Goal: Information Seeking & Learning: Get advice/opinions

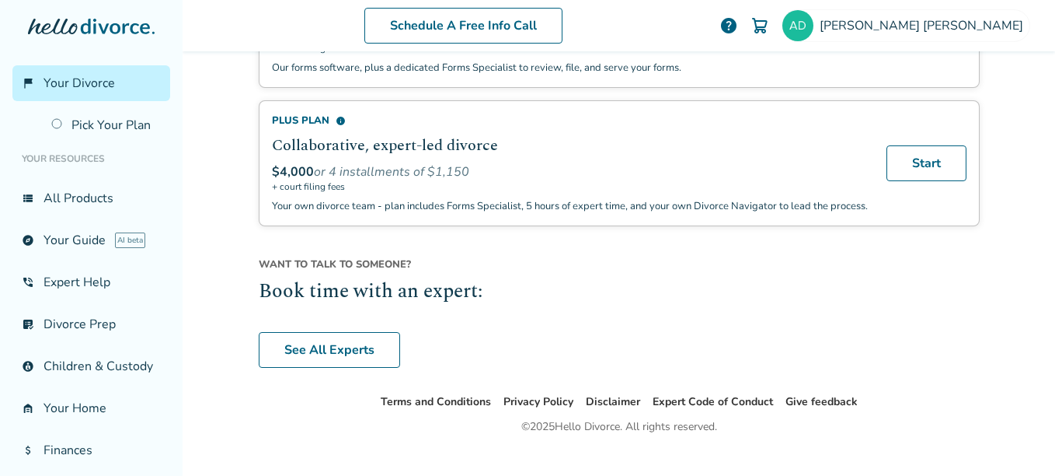
scroll to position [699, 0]
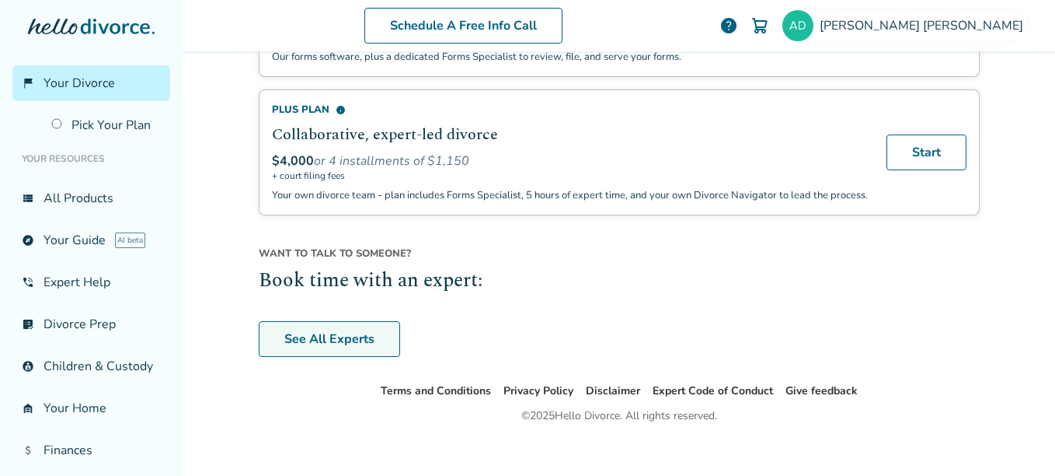
click at [293, 347] on link "See All Experts" at bounding box center [329, 339] width 141 height 36
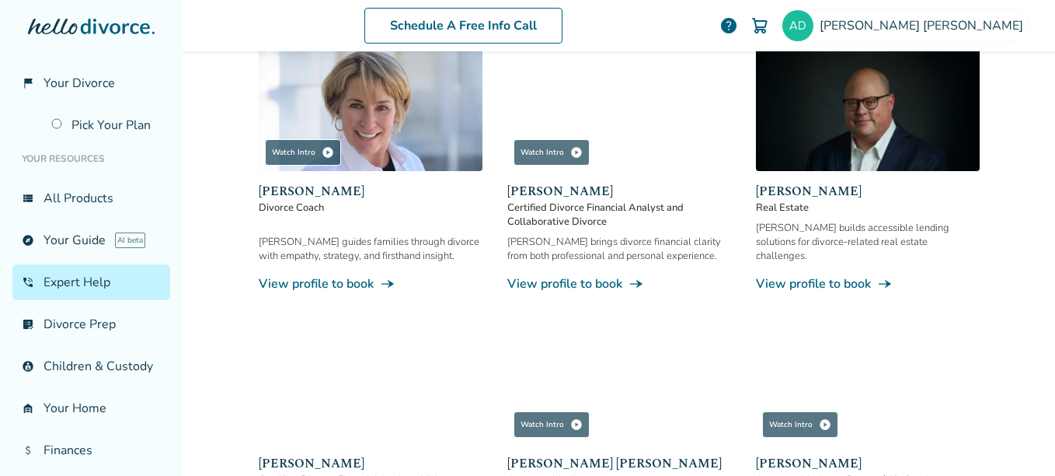
scroll to position [433, 0]
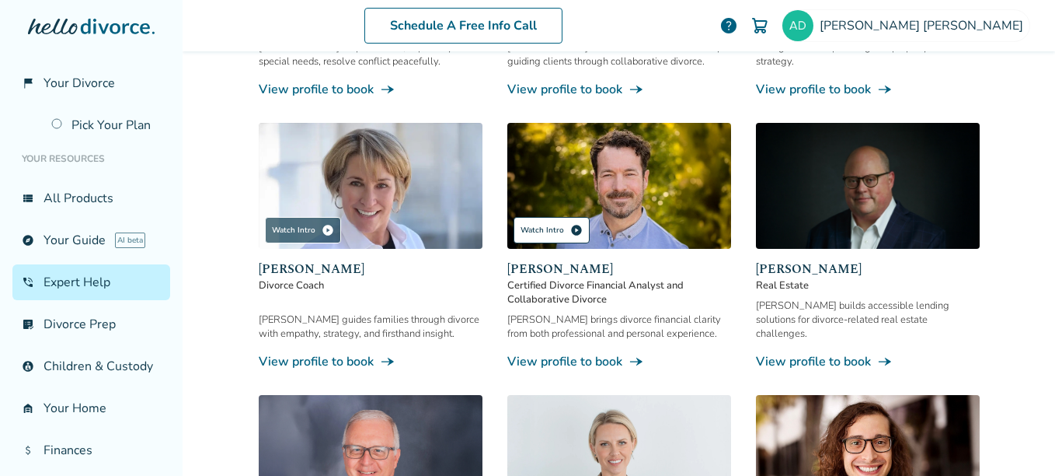
click at [556, 217] on div "Watch Intro play_circle" at bounding box center [552, 230] width 76 height 26
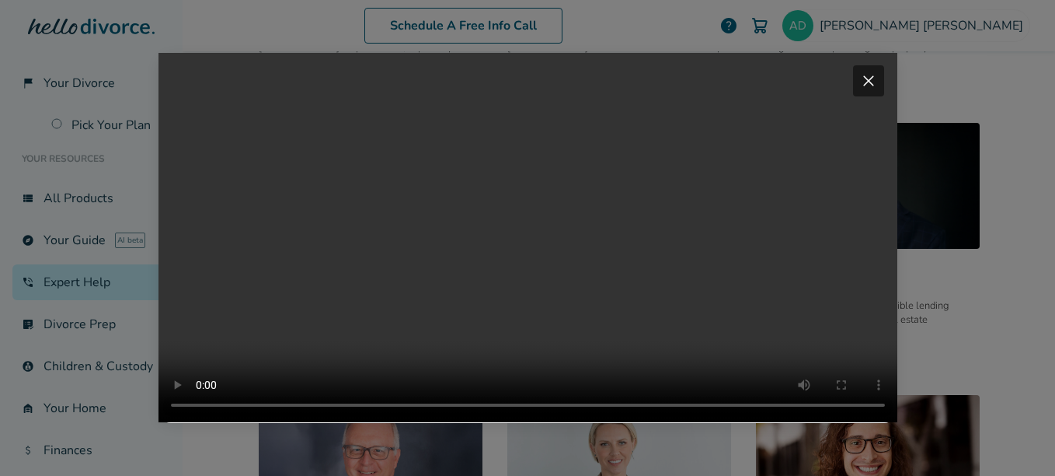
click at [692, 64] on video "Your browser does not support the video tag." at bounding box center [528, 237] width 739 height 369
click at [870, 71] on span "close" at bounding box center [868, 80] width 19 height 19
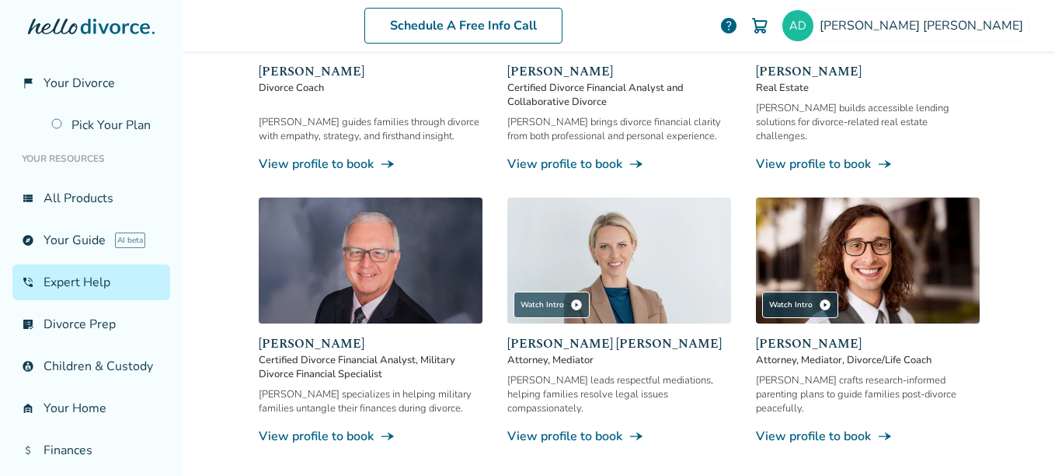
scroll to position [666, 0]
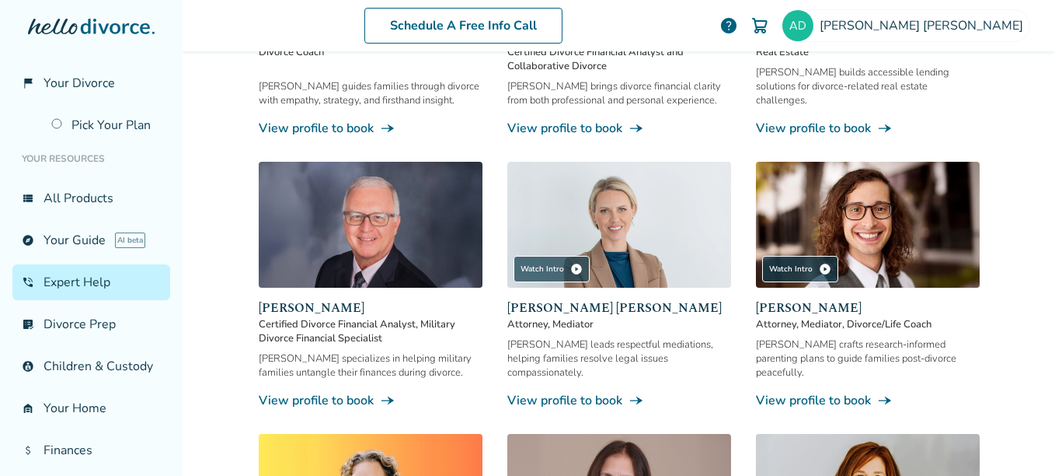
click at [291, 249] on img at bounding box center [371, 225] width 224 height 126
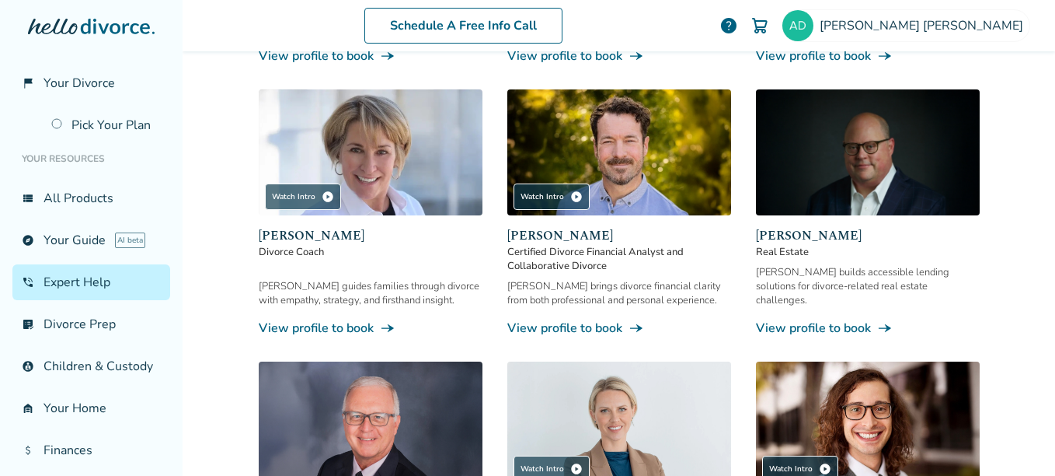
scroll to position [622, 0]
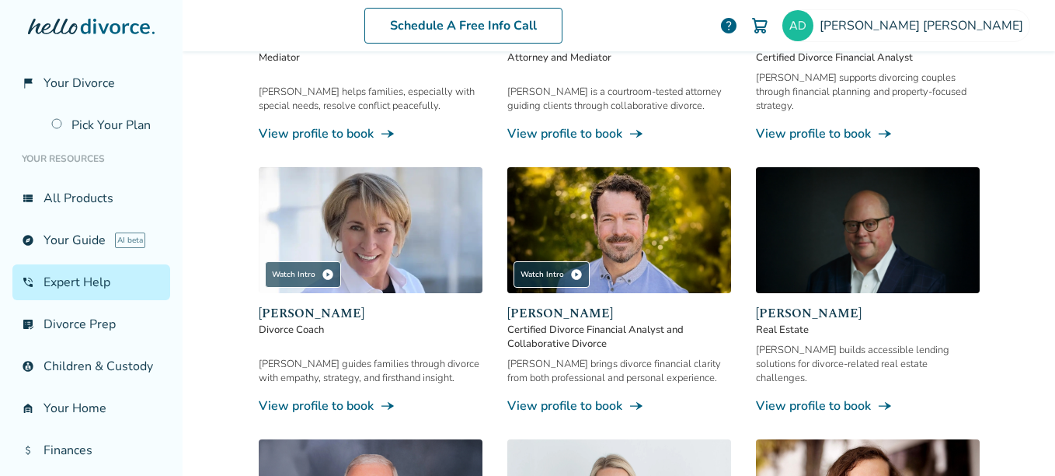
click at [627, 190] on img at bounding box center [619, 230] width 224 height 126
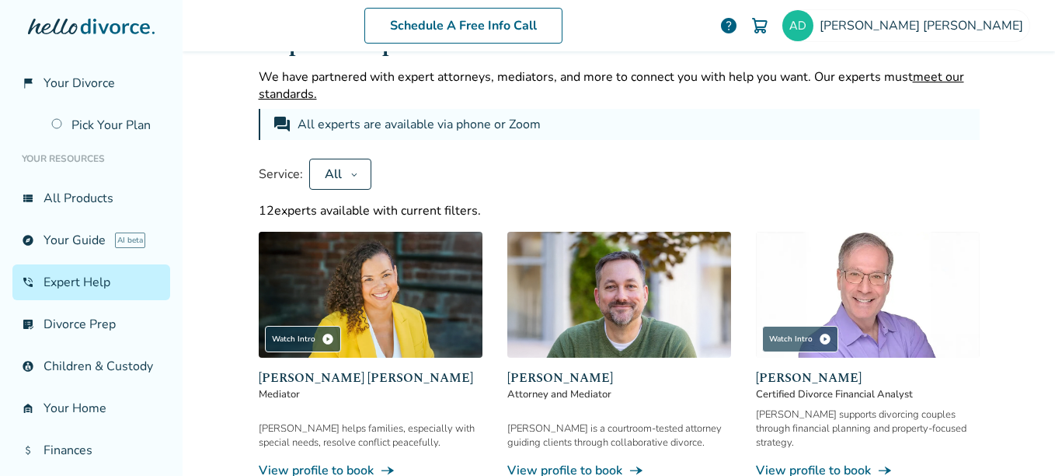
scroll to position [78, 0]
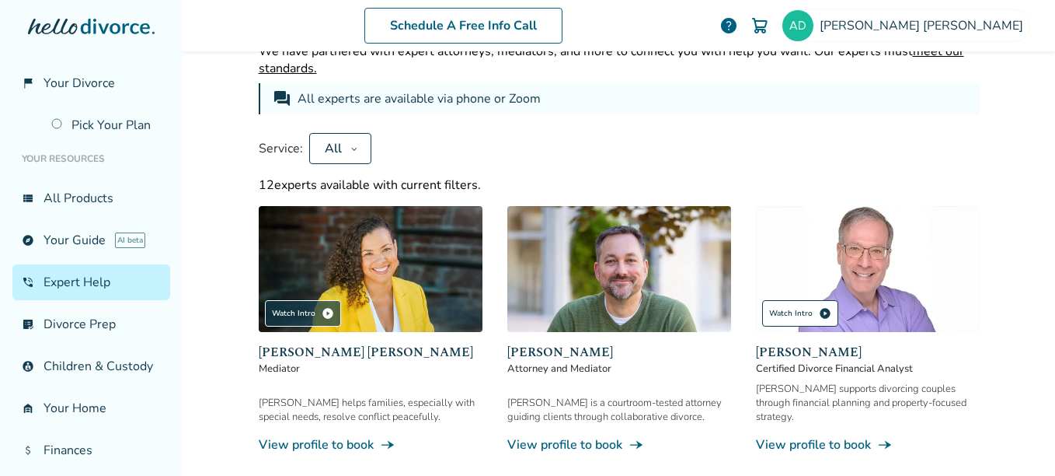
click at [800, 306] on div "Watch Intro play_circle" at bounding box center [800, 313] width 76 height 26
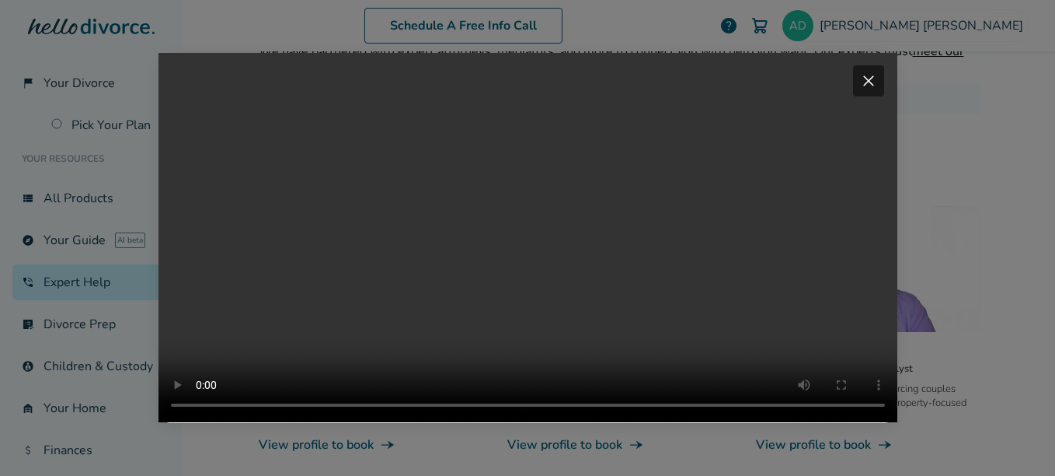
click at [869, 71] on span "close" at bounding box center [868, 80] width 19 height 19
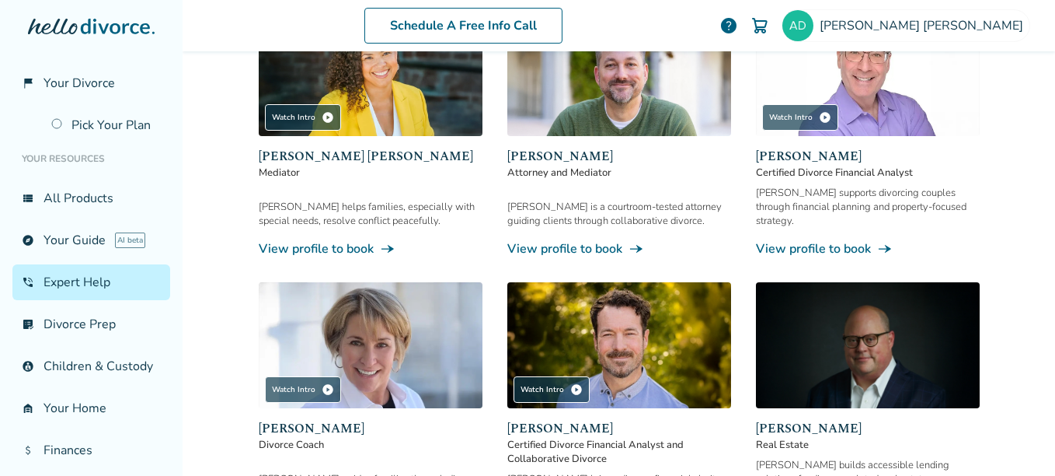
scroll to position [389, 0]
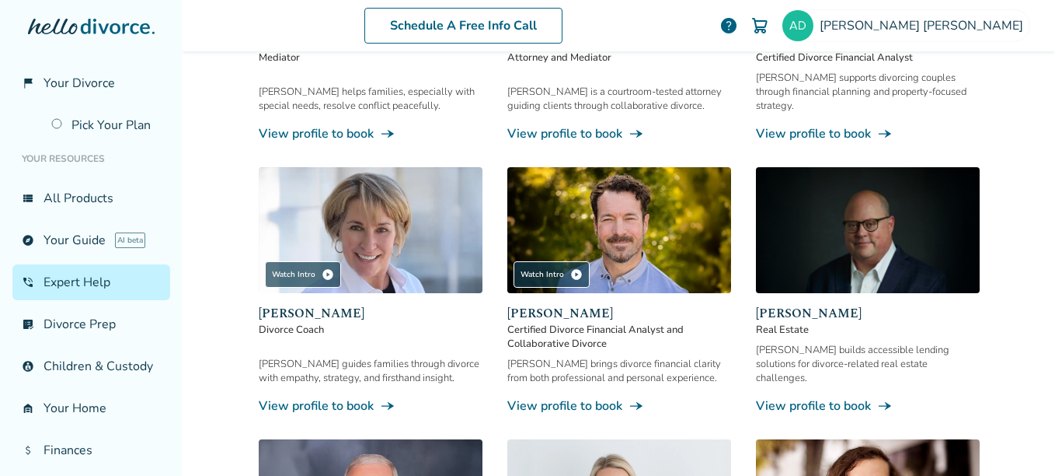
click at [437, 197] on img at bounding box center [371, 230] width 224 height 126
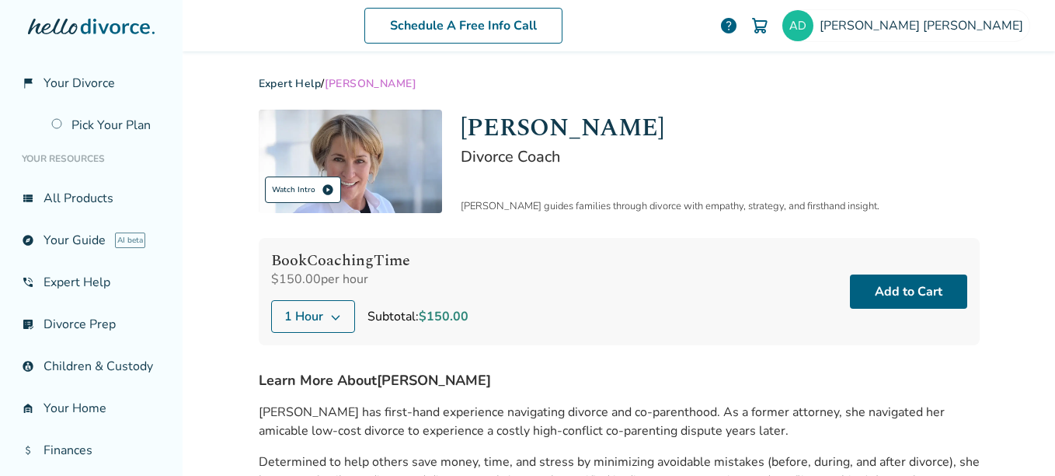
click at [277, 185] on div "Watch Intro play_circle" at bounding box center [303, 189] width 76 height 26
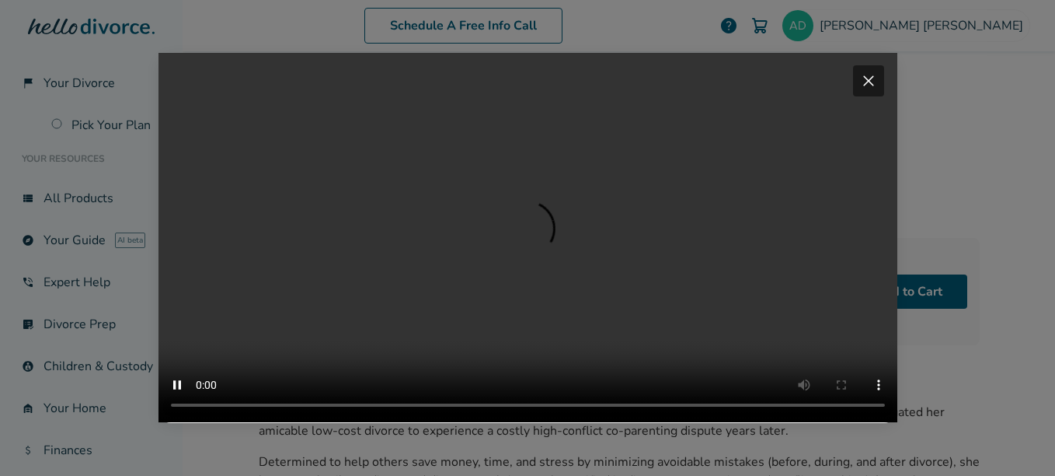
click at [874, 71] on span "close" at bounding box center [868, 80] width 19 height 19
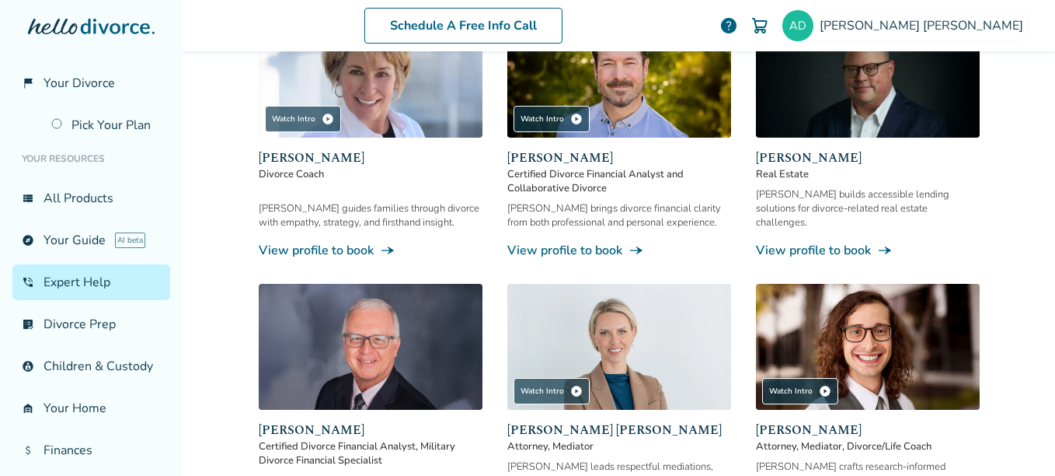
scroll to position [622, 0]
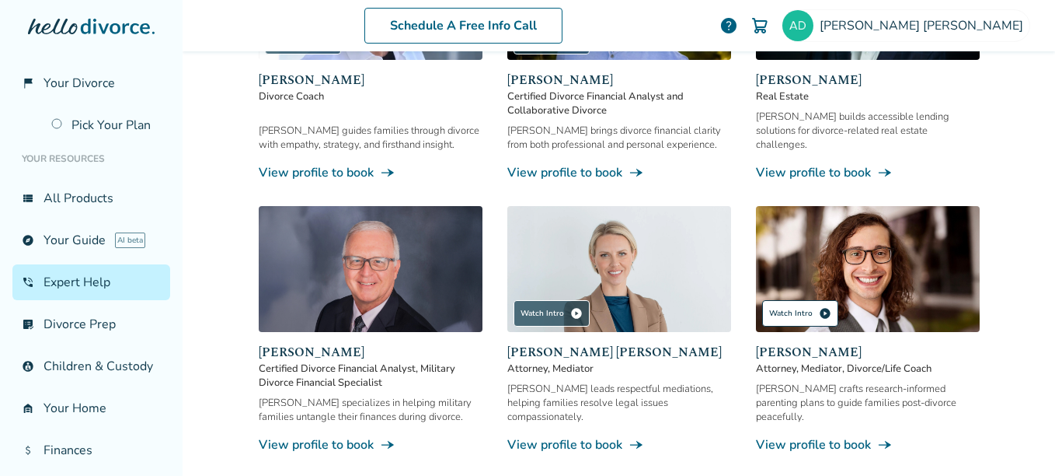
click at [776, 300] on div "Watch Intro play_circle" at bounding box center [800, 313] width 76 height 26
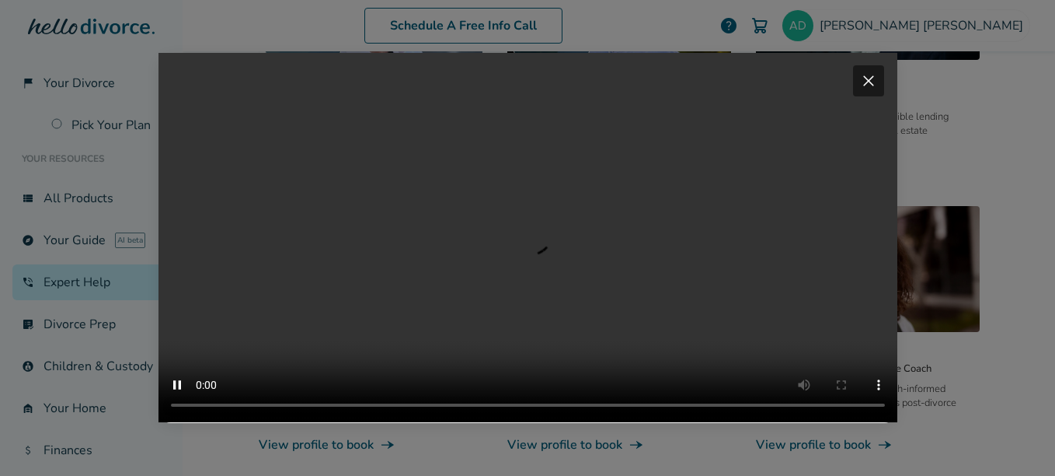
click at [869, 71] on span "close" at bounding box center [868, 80] width 19 height 19
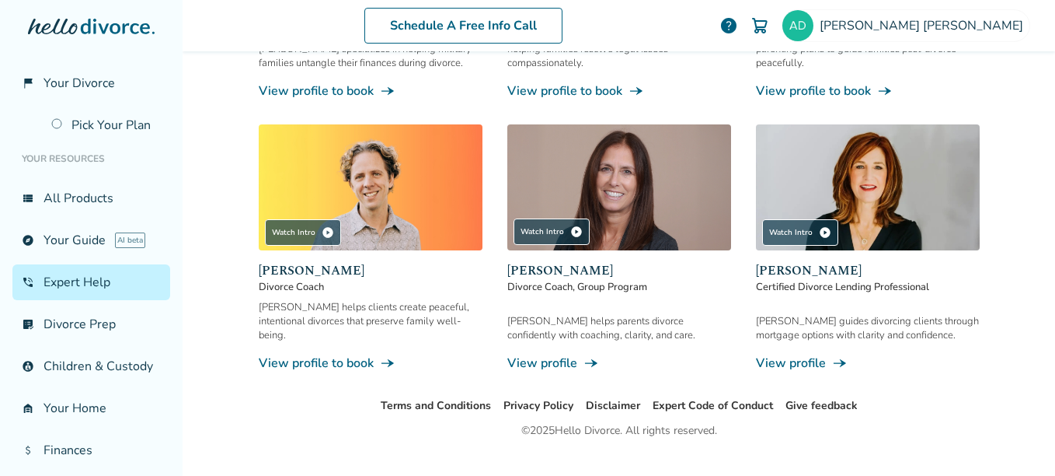
scroll to position [977, 0]
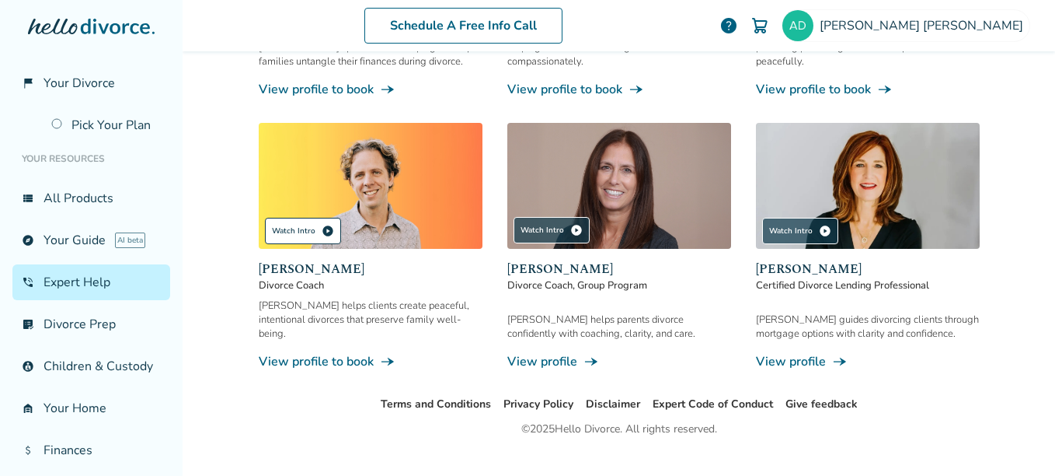
click at [272, 218] on div "Watch Intro play_circle" at bounding box center [303, 231] width 76 height 26
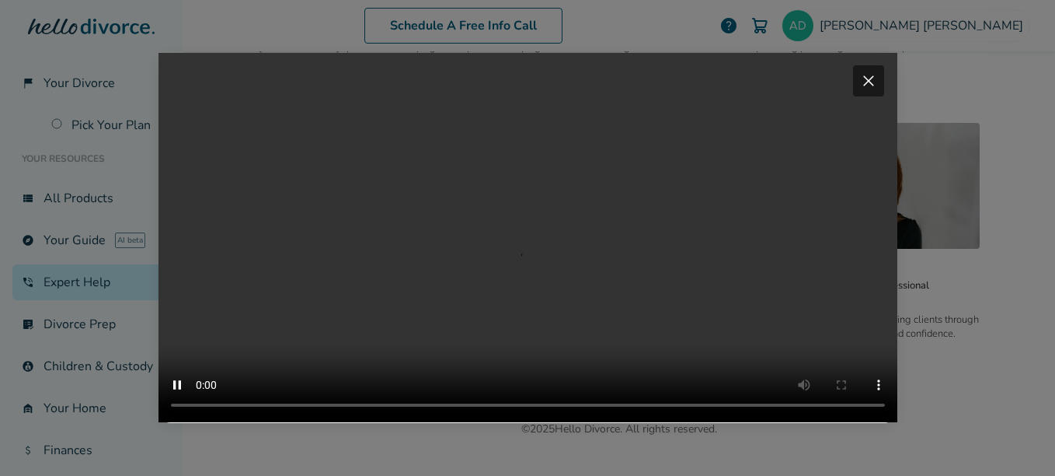
click at [866, 71] on span "close" at bounding box center [868, 80] width 19 height 19
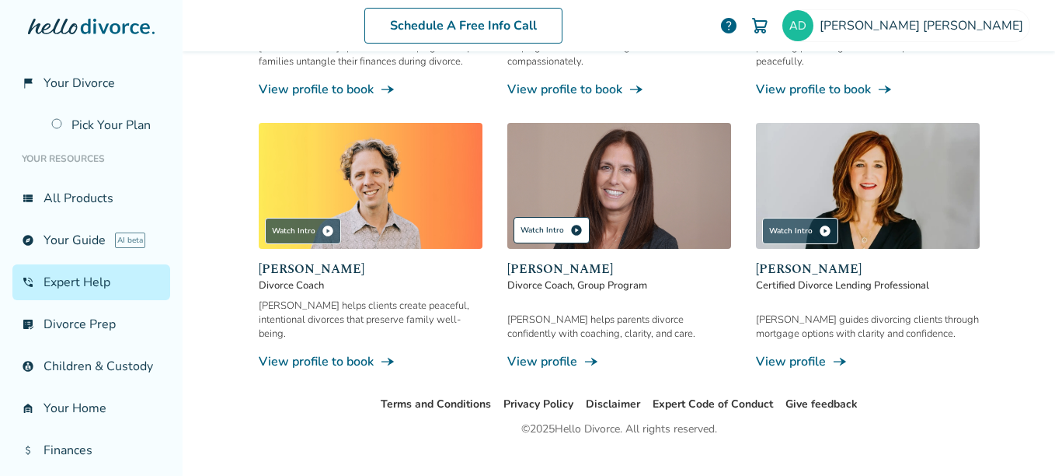
click at [534, 217] on div "Watch Intro play_circle" at bounding box center [552, 230] width 76 height 26
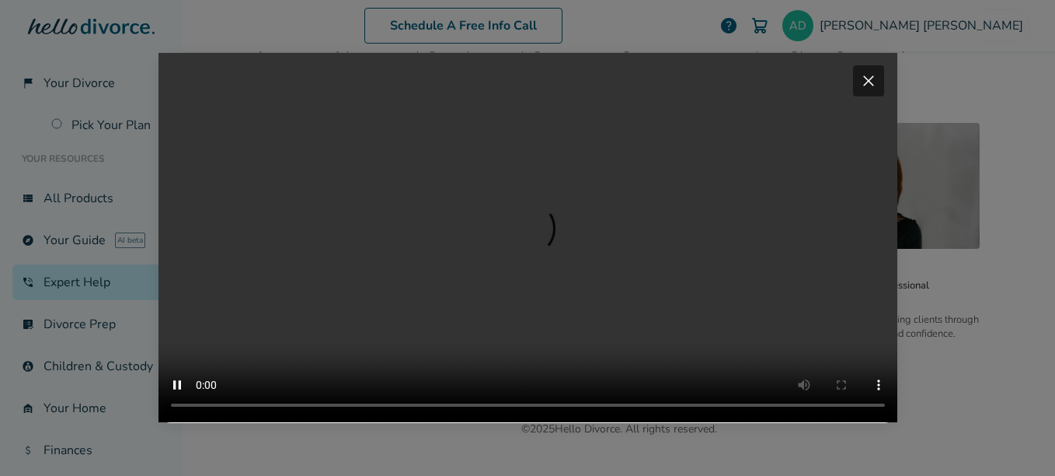
click at [866, 71] on span "close" at bounding box center [868, 80] width 19 height 19
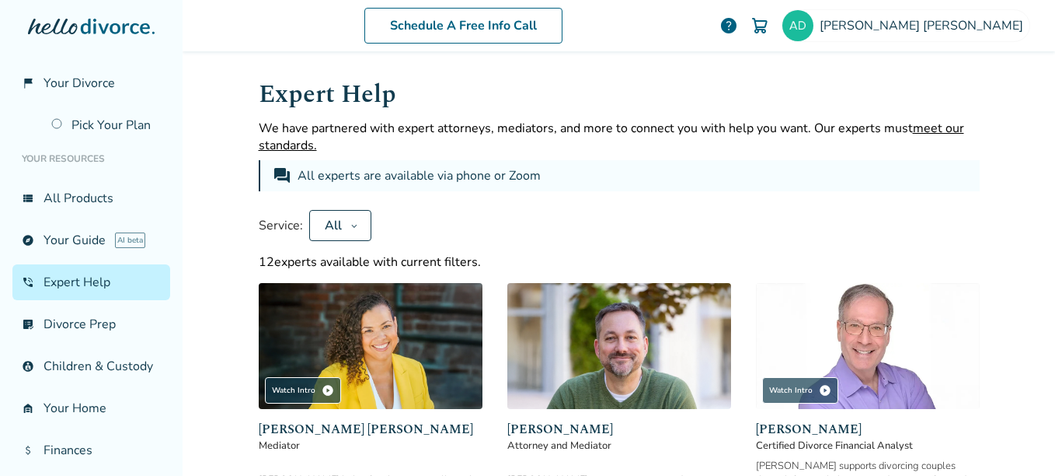
scroll to position [0, 0]
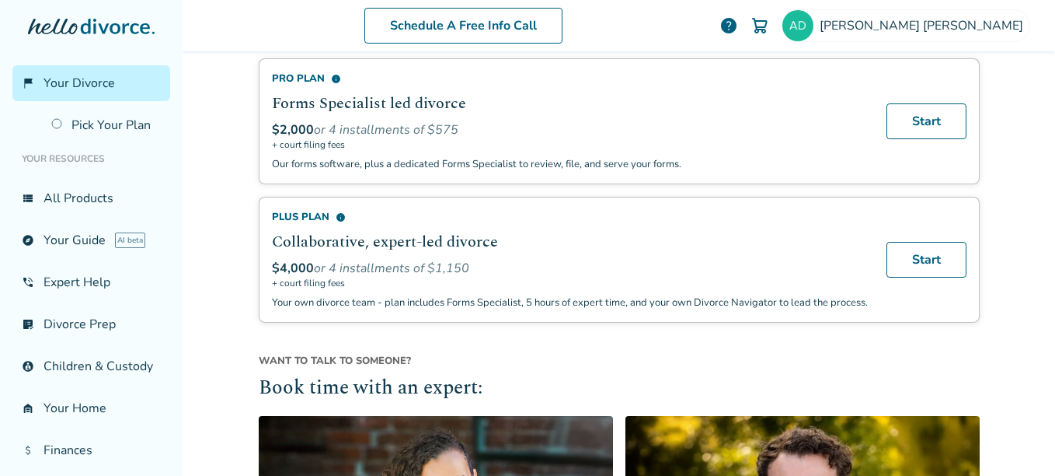
scroll to position [568, 0]
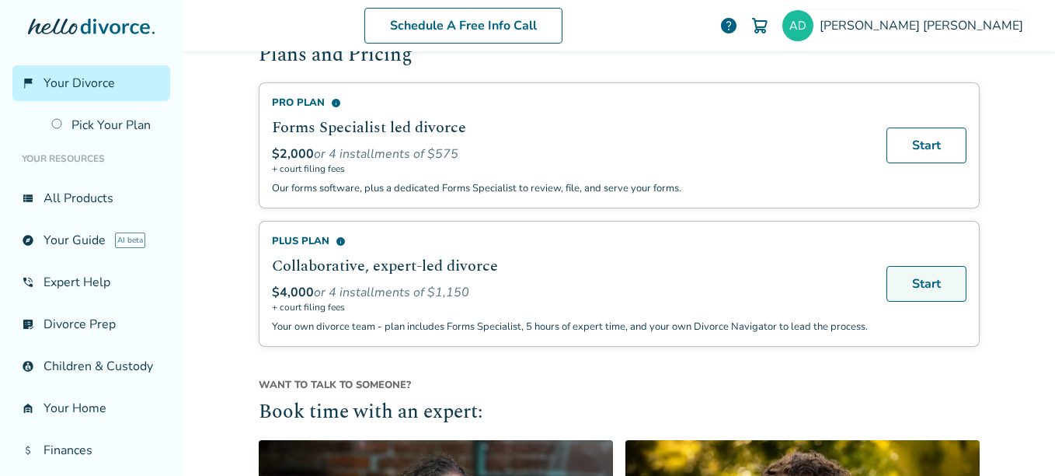
click at [904, 284] on link "Start" at bounding box center [927, 284] width 80 height 36
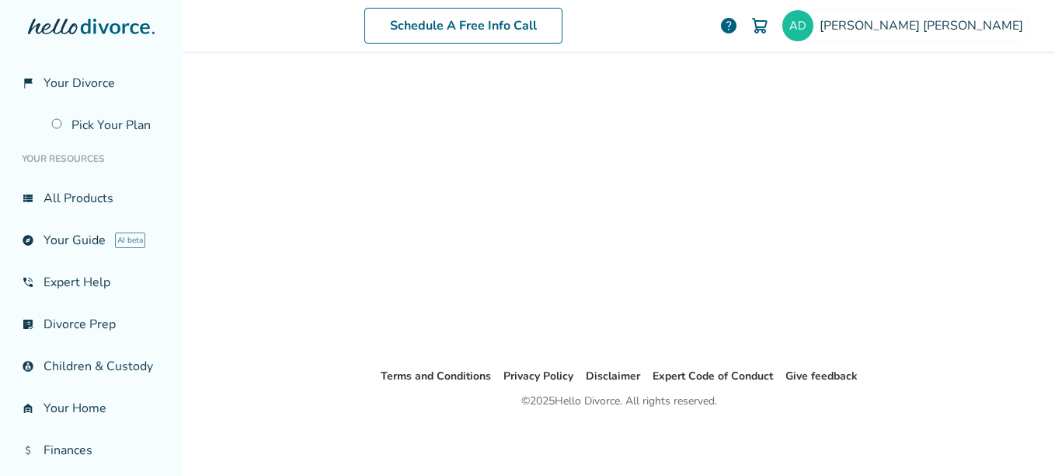
scroll to position [76, 0]
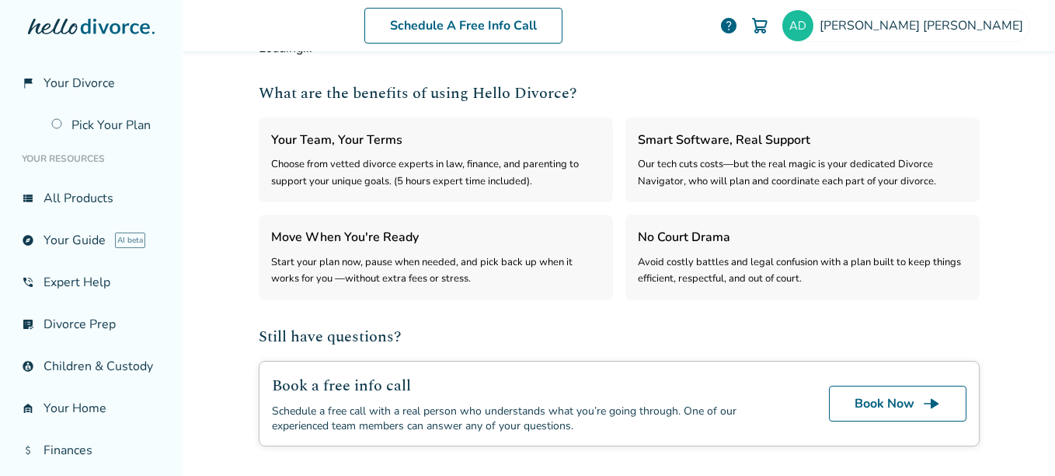
select select "***"
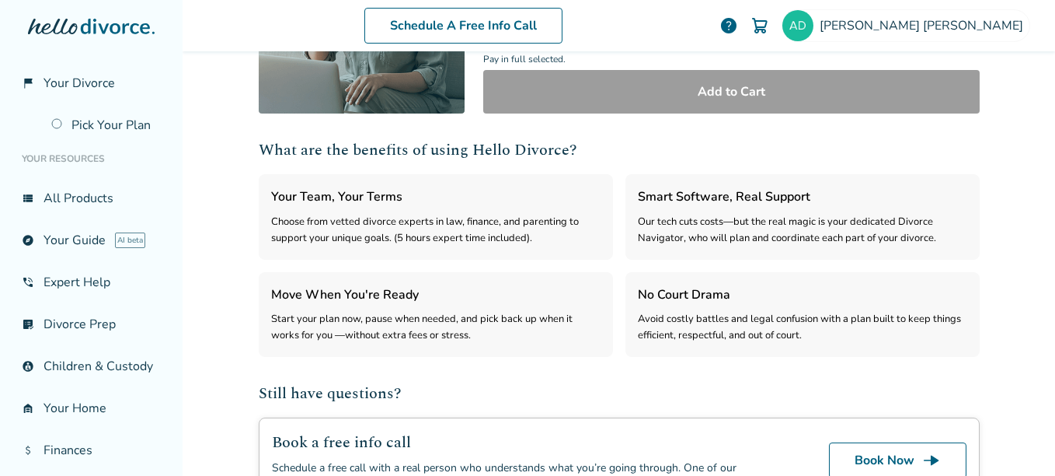
scroll to position [311, 0]
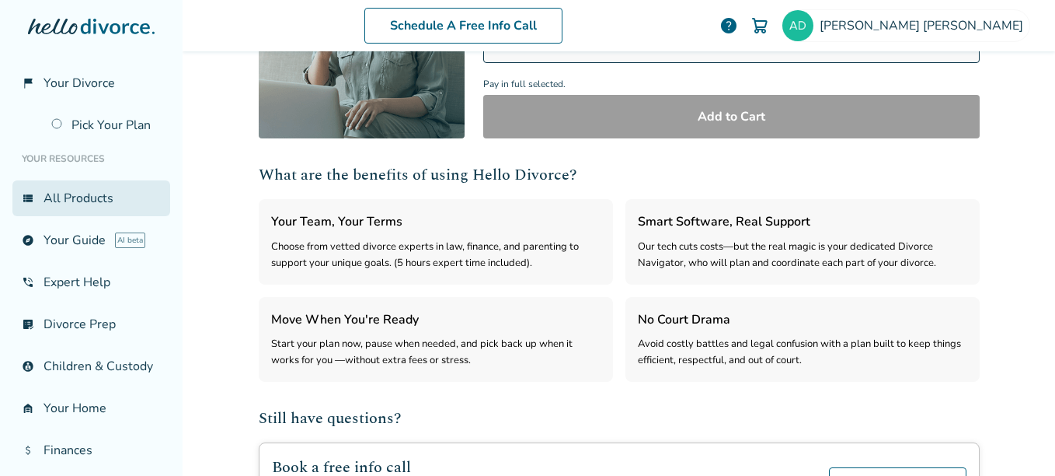
click at [61, 215] on link "view_list All Products" at bounding box center [91, 198] width 158 height 36
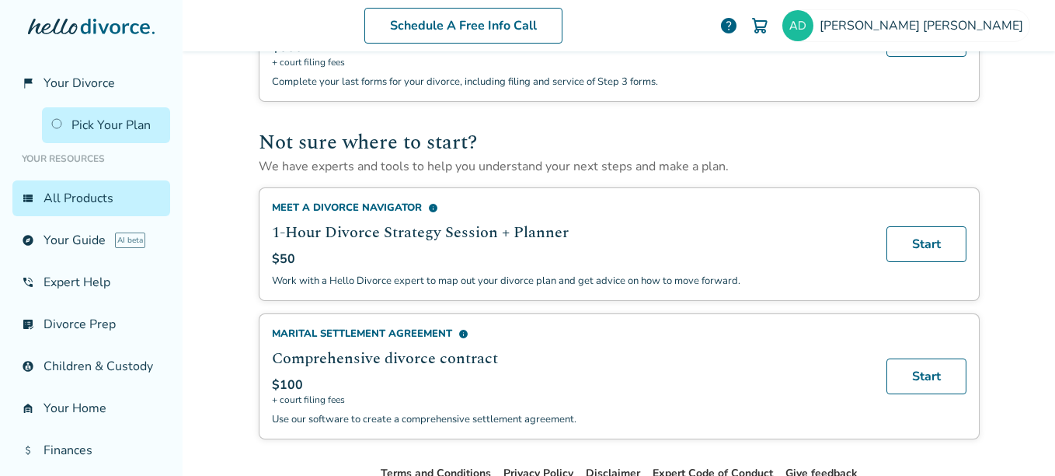
scroll to position [855, 0]
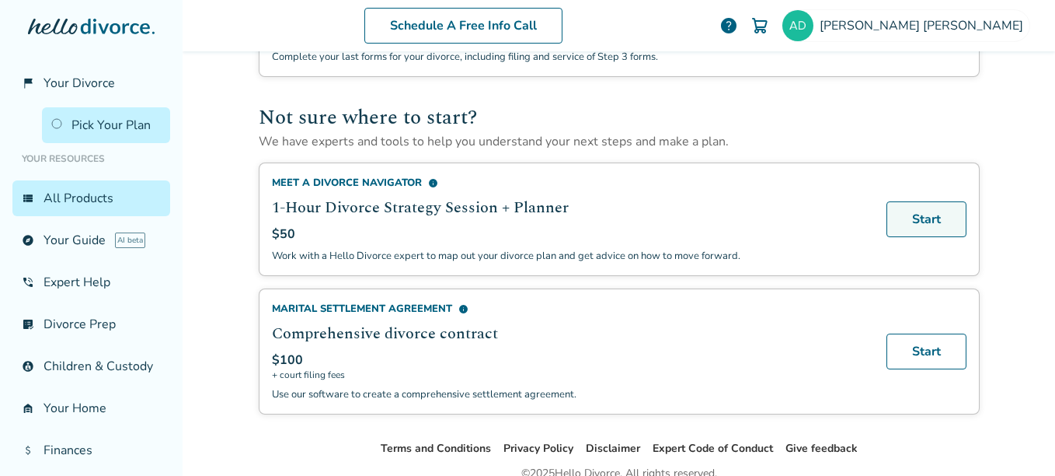
click at [911, 228] on link "Start" at bounding box center [927, 219] width 80 height 36
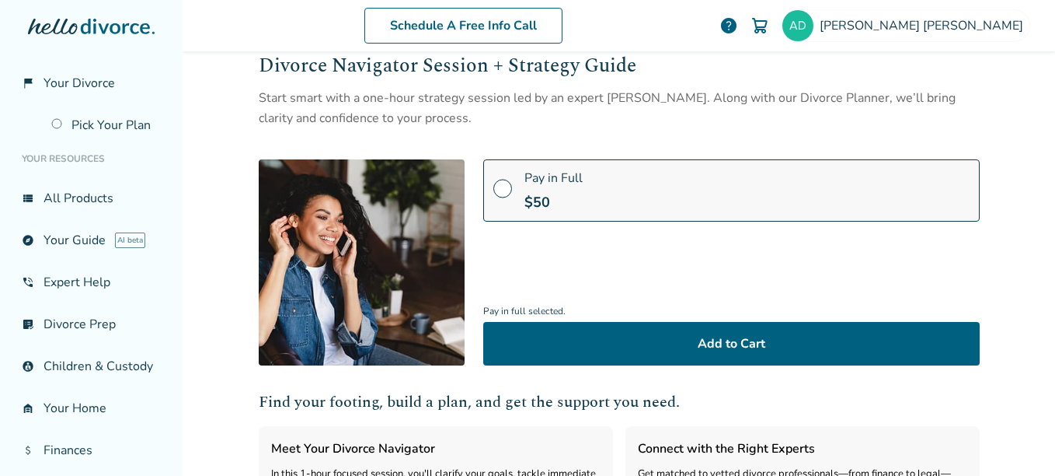
scroll to position [78, 0]
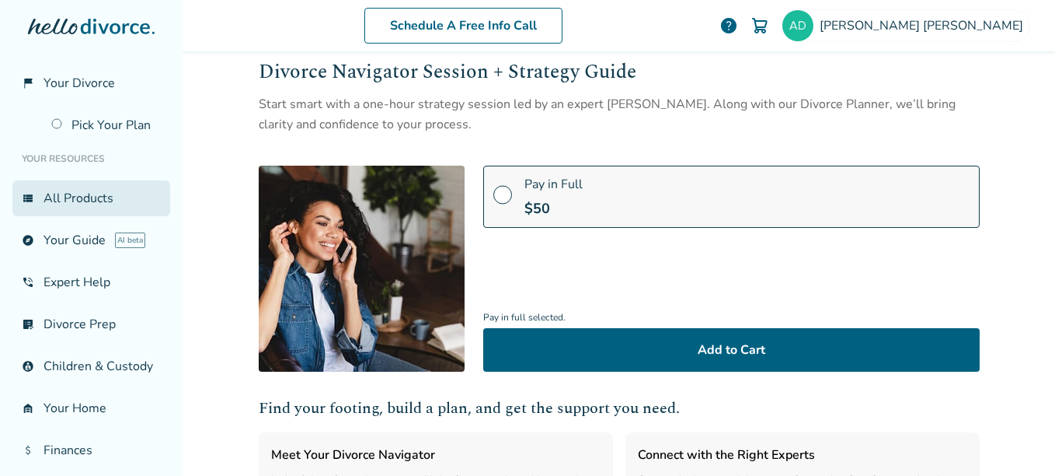
click at [56, 211] on link "view_list All Products" at bounding box center [91, 198] width 158 height 36
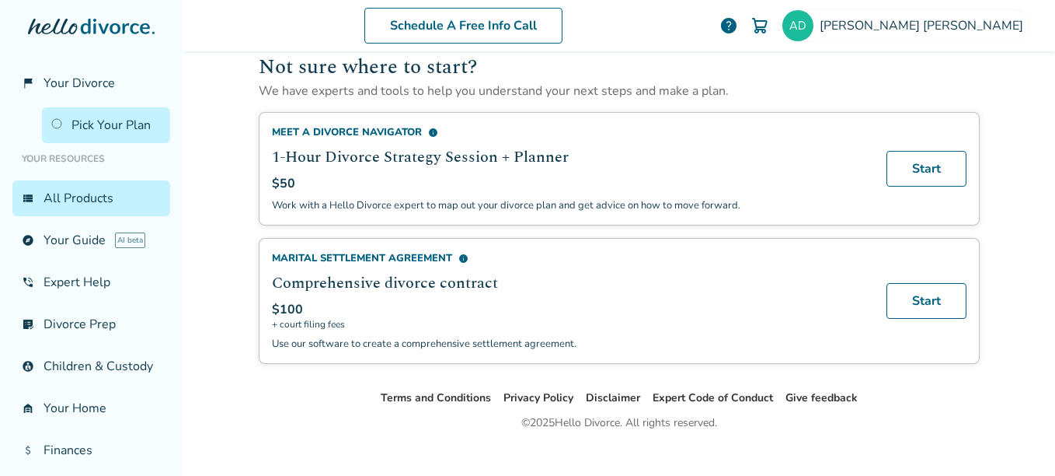
scroll to position [931, 0]
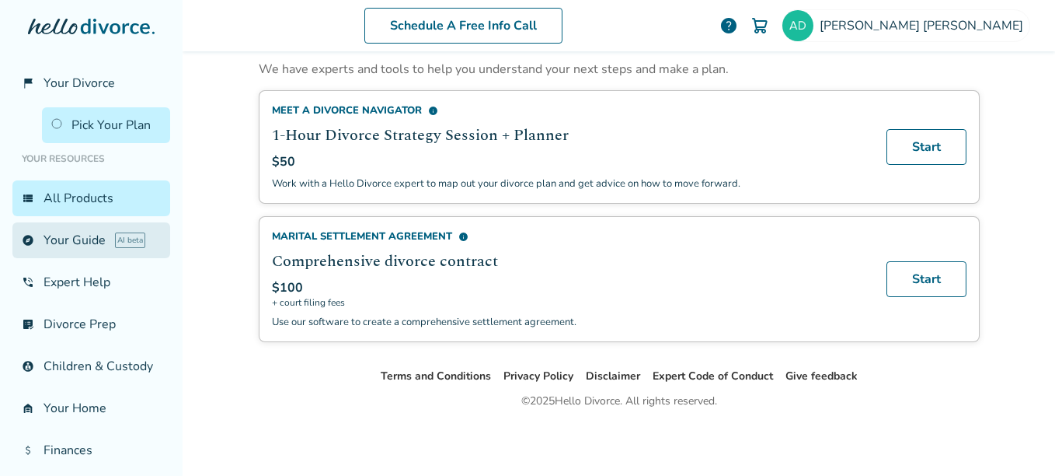
click at [79, 251] on link "explore Your Guide AI beta" at bounding box center [91, 240] width 158 height 36
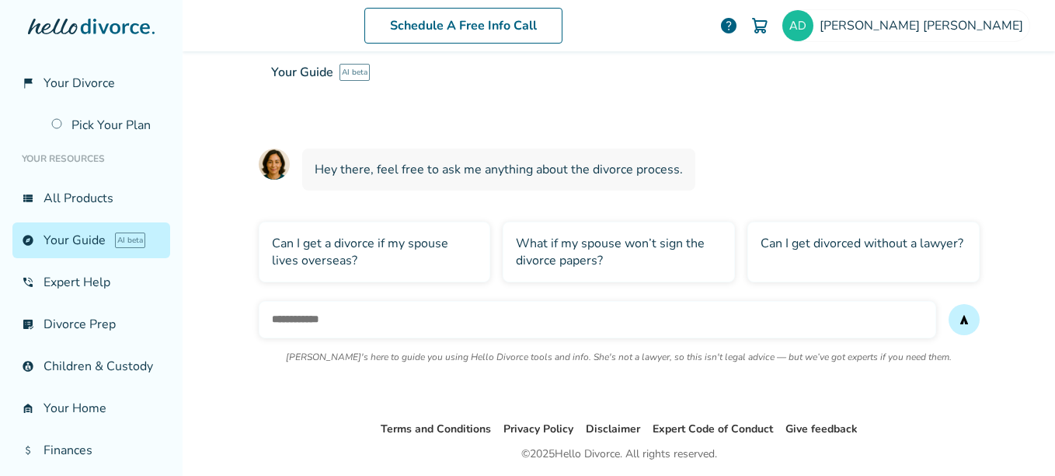
click at [287, 321] on input "text" at bounding box center [598, 319] width 678 height 37
type input "**********"
click at [949, 304] on button "send" at bounding box center [964, 319] width 31 height 31
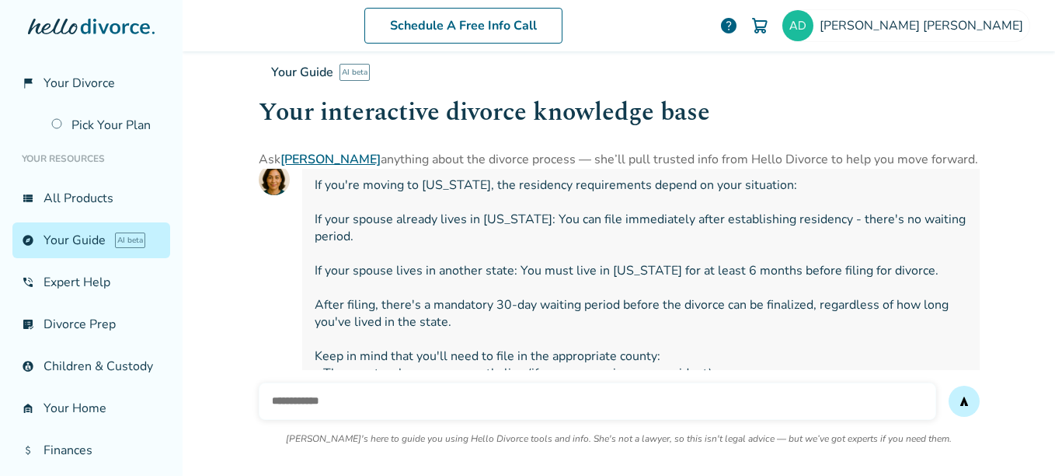
scroll to position [247, 0]
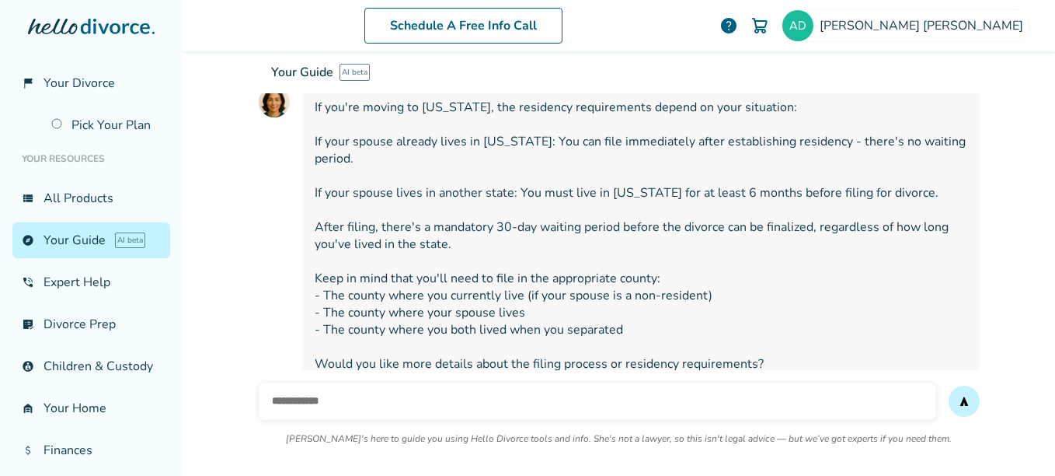
type input "*"
type input "**********"
click at [949, 385] on button "send" at bounding box center [964, 400] width 31 height 31
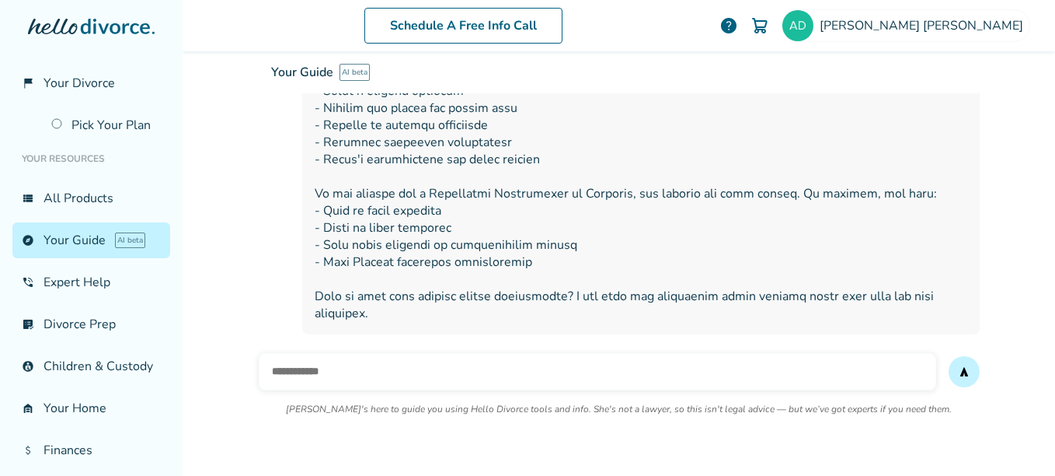
scroll to position [912, 0]
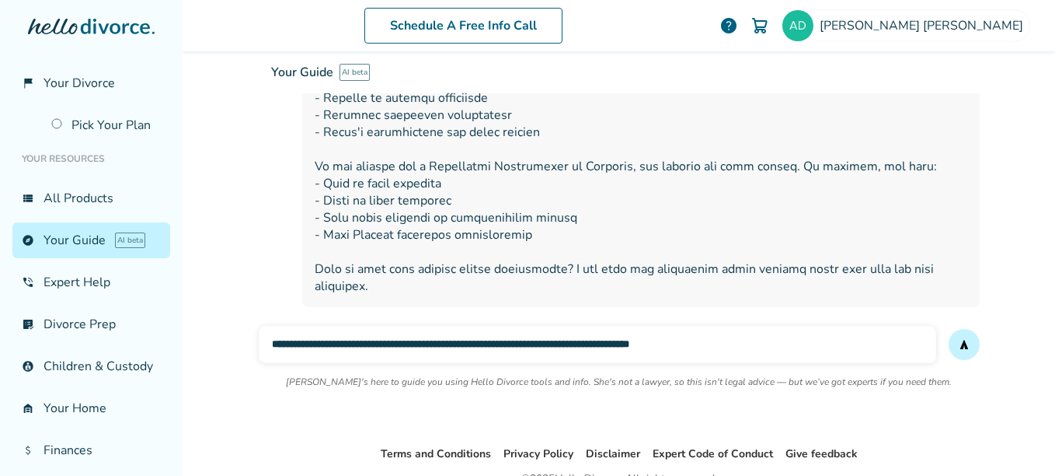
type input "**********"
click at [958, 342] on span "send" at bounding box center [964, 344] width 12 height 12
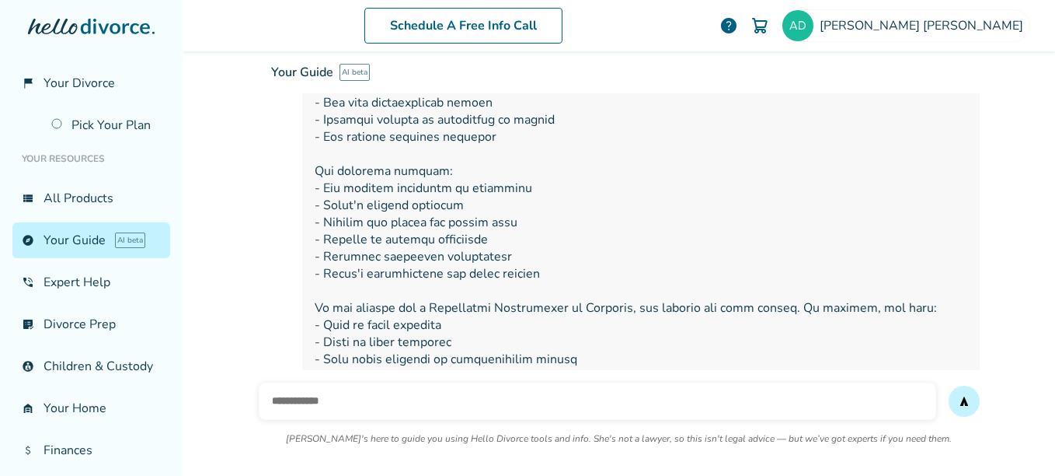
scroll to position [777, 0]
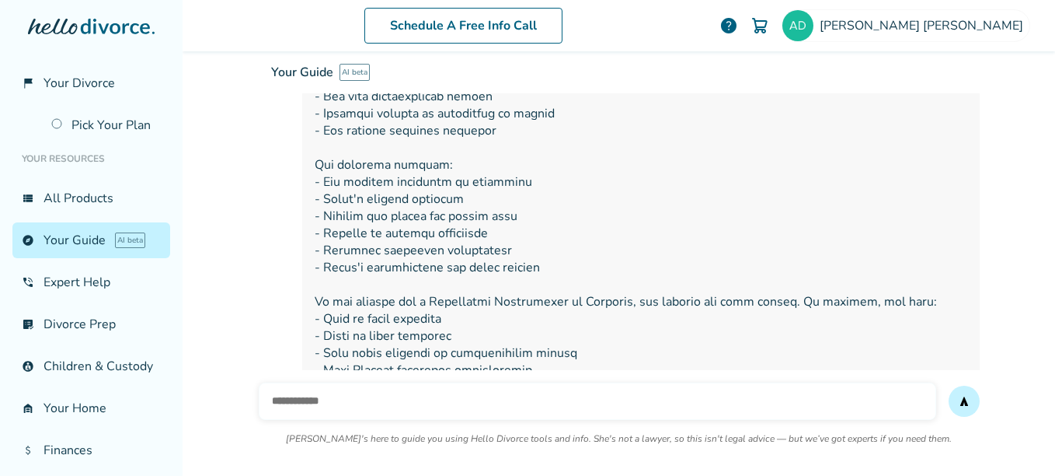
click at [287, 409] on input "text" at bounding box center [598, 400] width 678 height 37
type input "**********"
click at [949, 385] on button "send" at bounding box center [964, 400] width 31 height 31
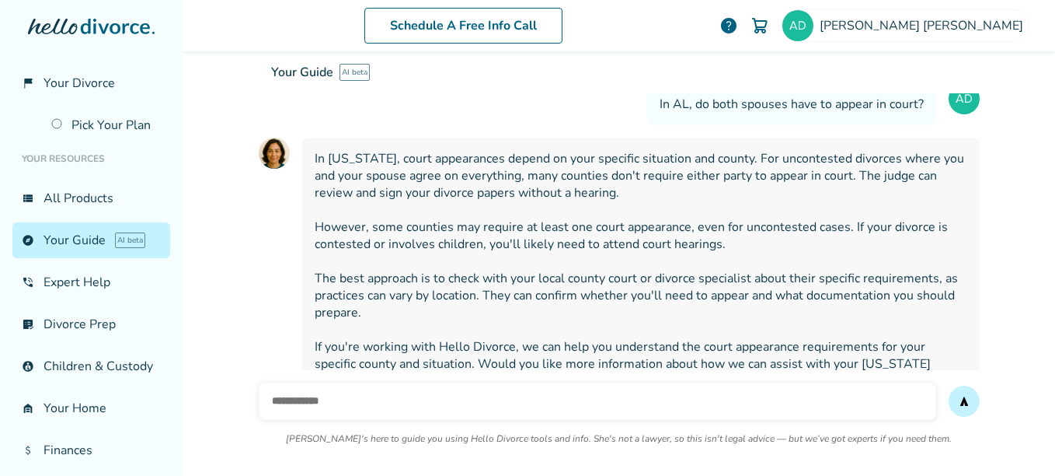
scroll to position [1557, 0]
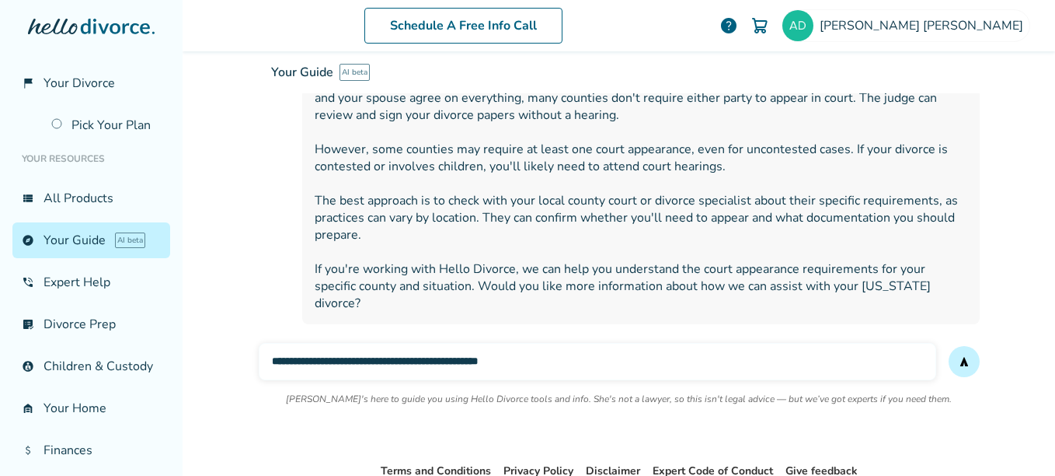
type input "**********"
click at [949, 346] on button "send" at bounding box center [964, 361] width 31 height 31
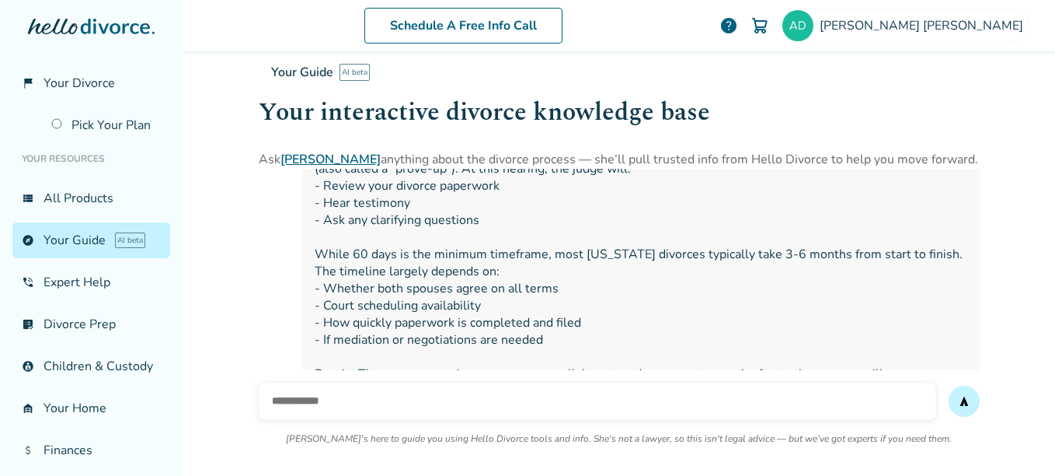
scroll to position [1801, 0]
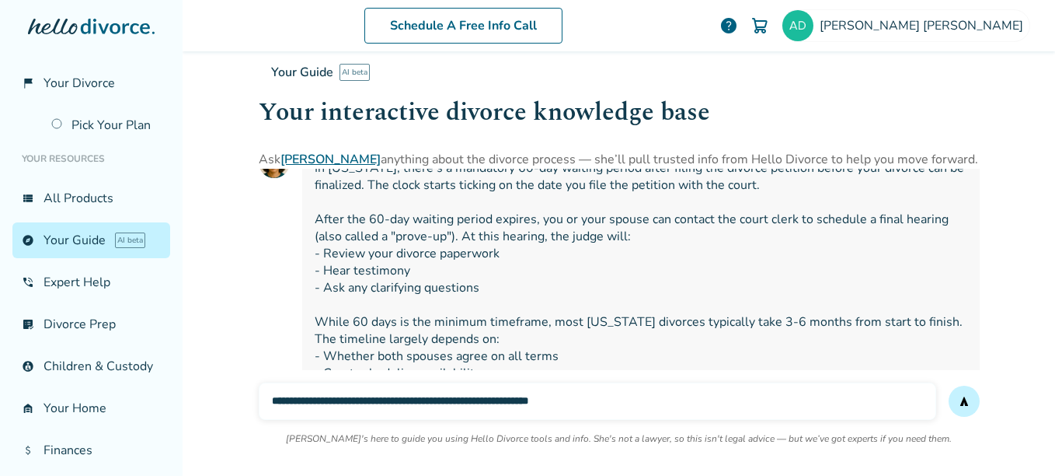
type input "**********"
click at [949, 385] on button "send" at bounding box center [964, 400] width 31 height 31
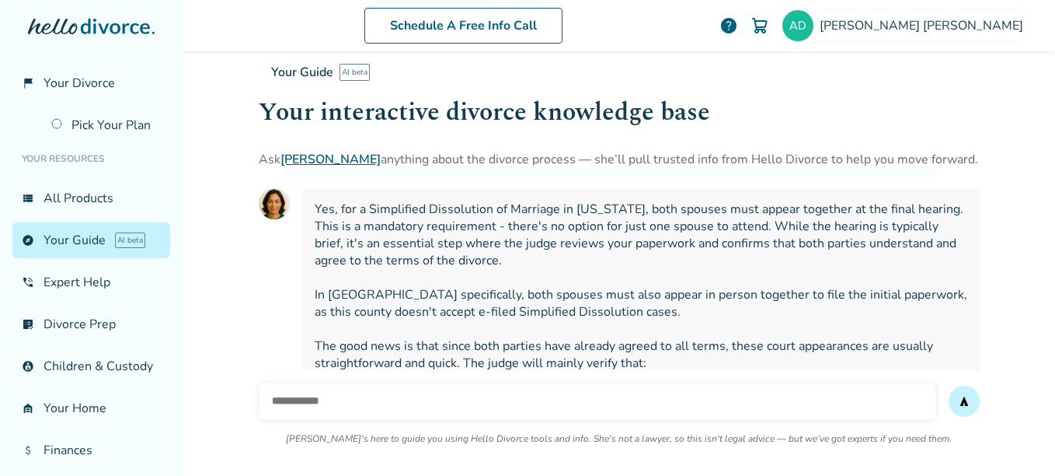
scroll to position [1071, 0]
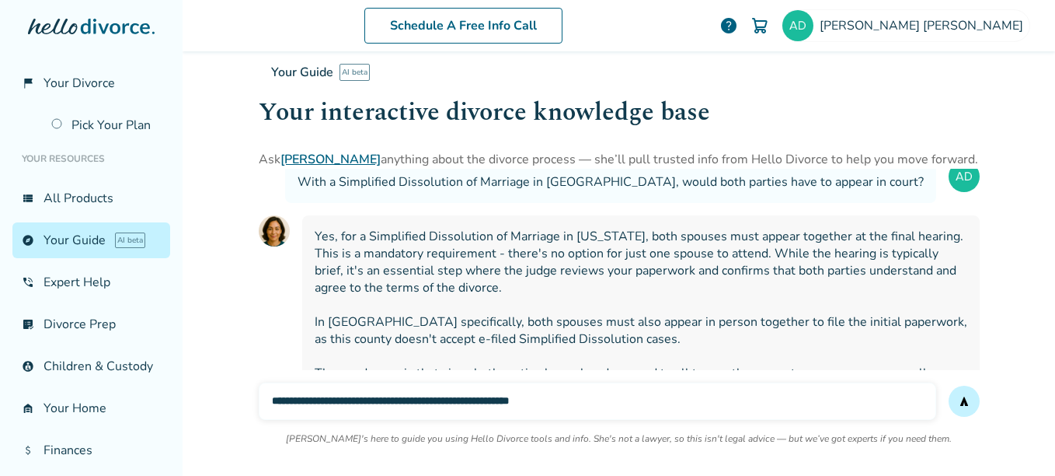
type input "**********"
click at [949, 385] on button "send" at bounding box center [964, 400] width 31 height 31
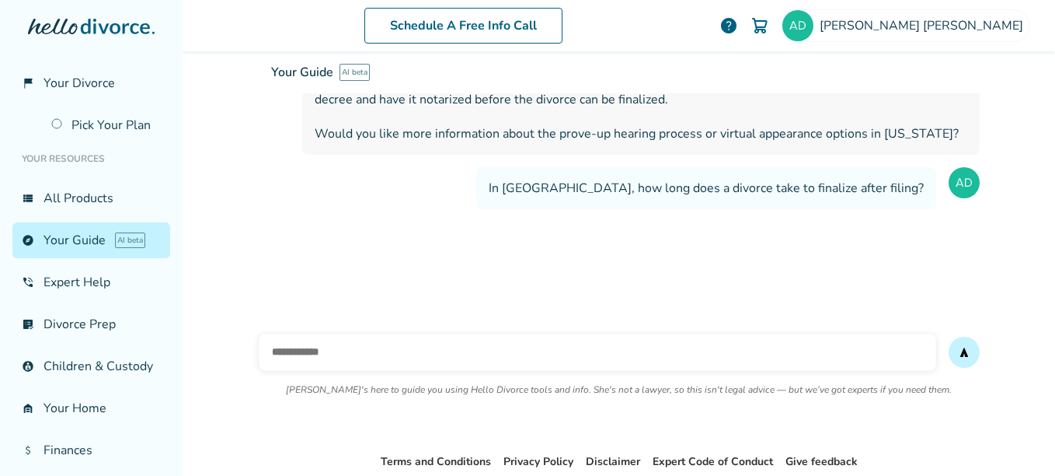
scroll to position [2474, 0]
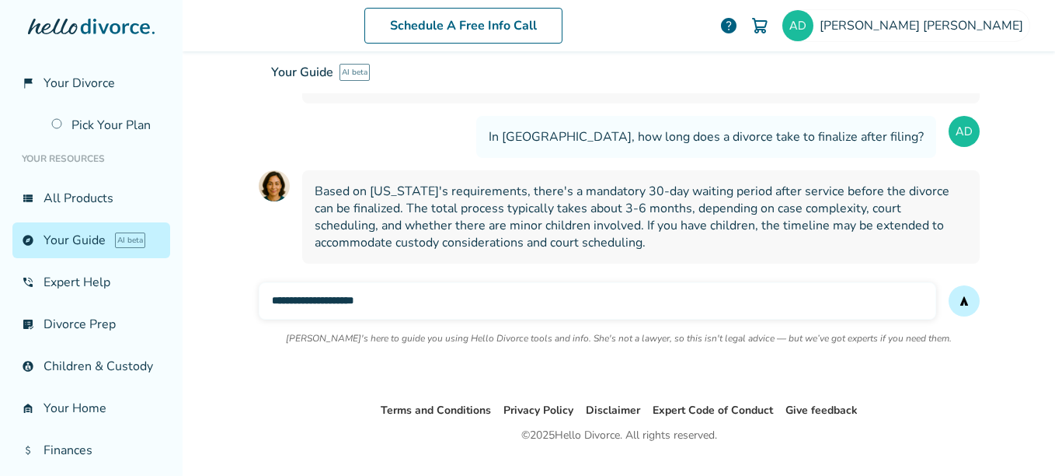
click at [313, 402] on div "Terms and Conditions Privacy Policy Disclaimer Expert Code of Conduct Give feed…" at bounding box center [619, 455] width 873 height 109
click at [382, 282] on input "**********" at bounding box center [598, 300] width 678 height 37
type input "**********"
click at [949, 285] on button "send" at bounding box center [964, 300] width 31 height 31
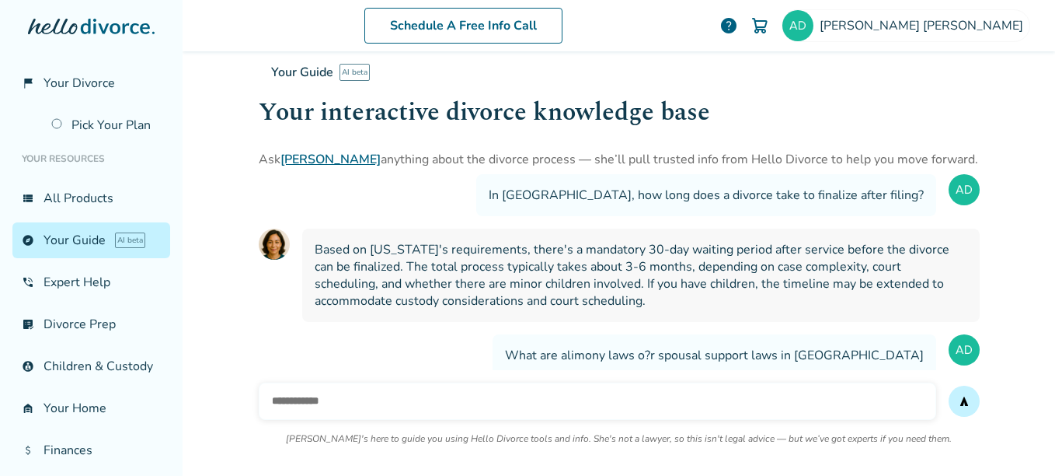
scroll to position [2406, 0]
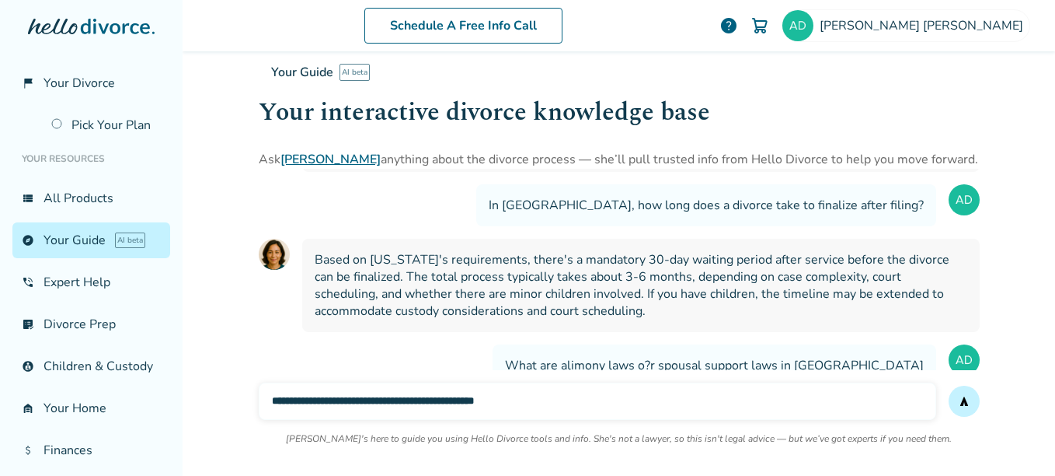
type input "**********"
click at [949, 385] on button "send" at bounding box center [964, 400] width 31 height 31
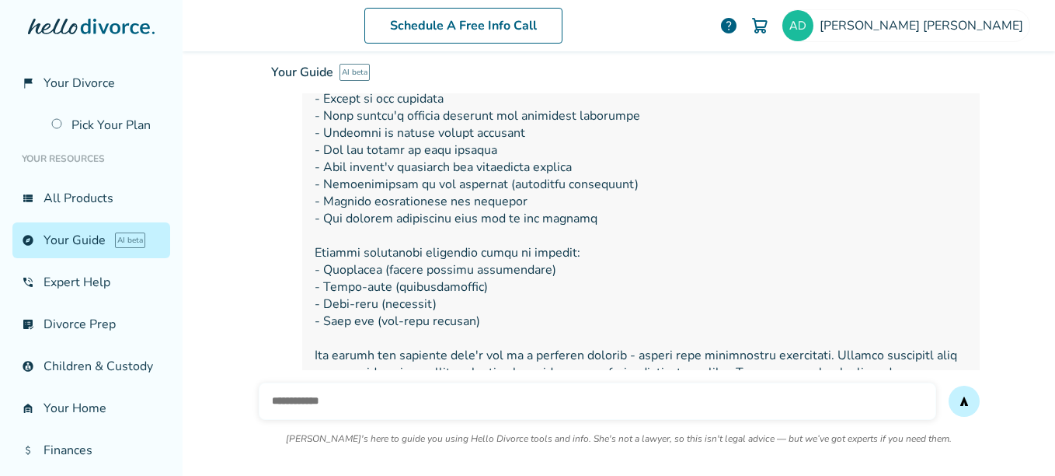
scroll to position [3357, 0]
